Goal: Ask a question

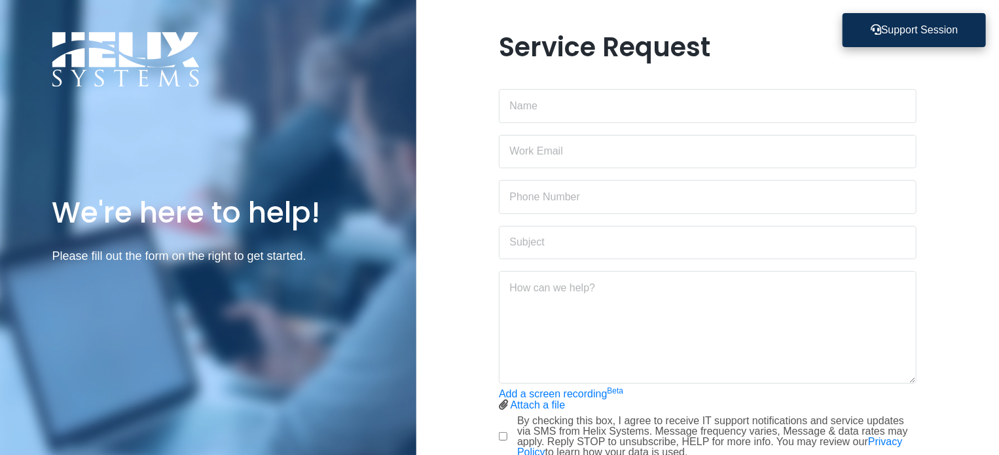
click at [907, 34] on button "Support Session" at bounding box center [913, 30] width 143 height 34
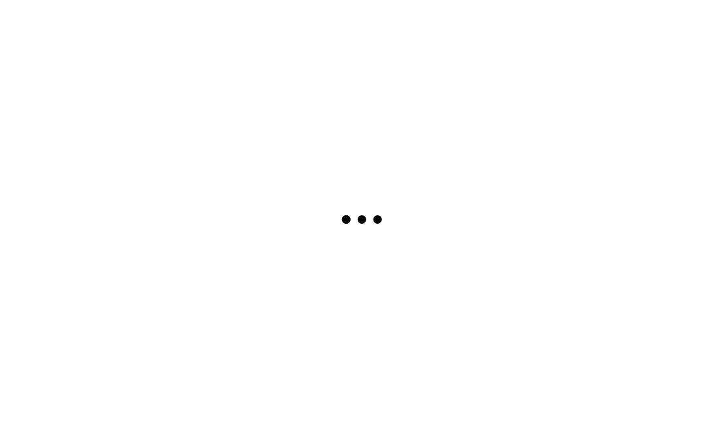
click at [547, 43] on div at bounding box center [363, 219] width 726 height 439
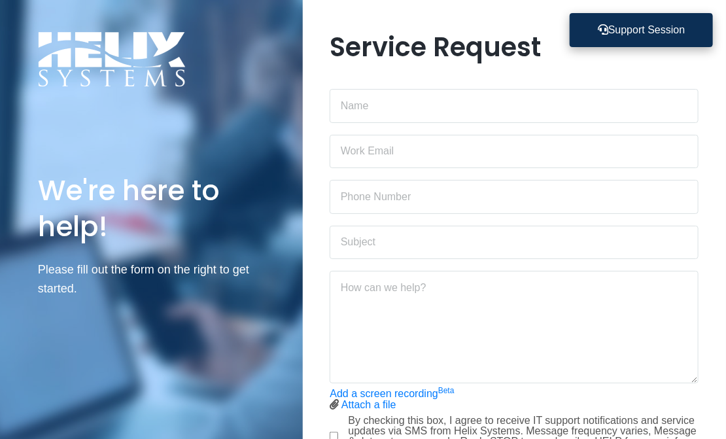
click at [598, 33] on icon at bounding box center [603, 29] width 10 height 10
